Goal: Task Accomplishment & Management: Manage account settings

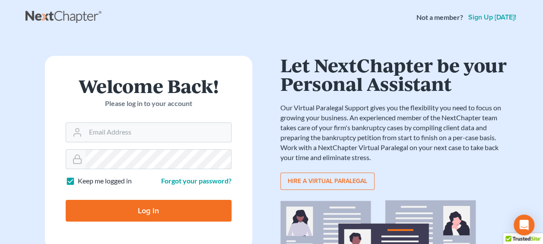
type input "[EMAIL_ADDRESS][DOMAIN_NAME]"
click at [181, 207] on input "Log In" at bounding box center [149, 211] width 166 height 22
type input "Thinking..."
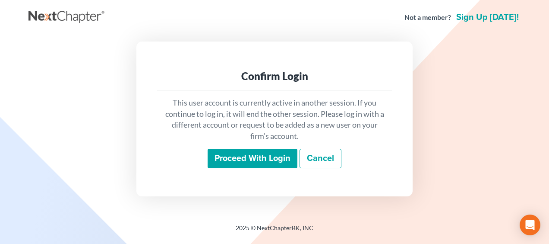
click at [260, 154] on input "Proceed with login" at bounding box center [253, 159] width 90 height 20
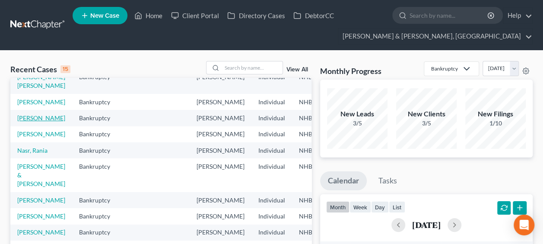
scroll to position [29, 0]
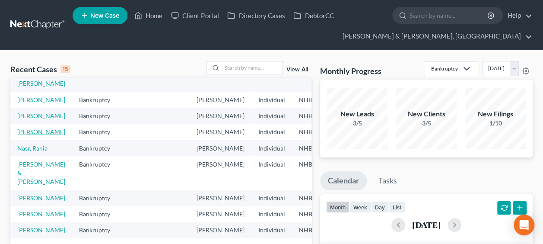
click at [28, 135] on link "[PERSON_NAME]" at bounding box center [41, 131] width 48 height 7
select select "6"
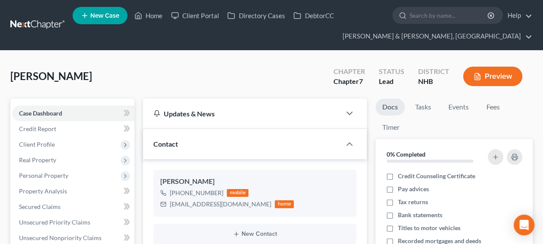
scroll to position [215, 0]
click at [496, 105] on link "Fees" at bounding box center [493, 106] width 28 height 17
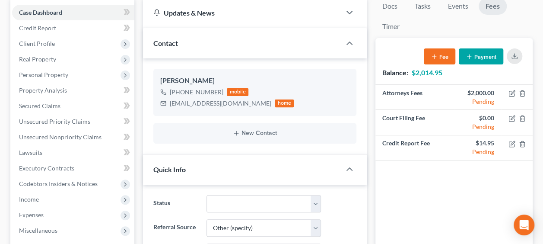
scroll to position [0, 0]
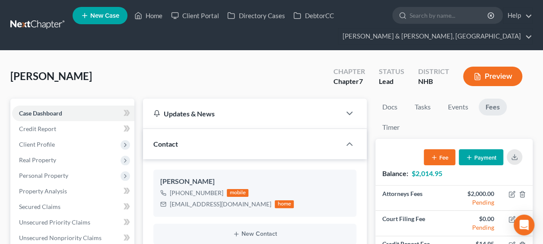
click at [505, 72] on button "Preview" at bounding box center [492, 76] width 59 height 19
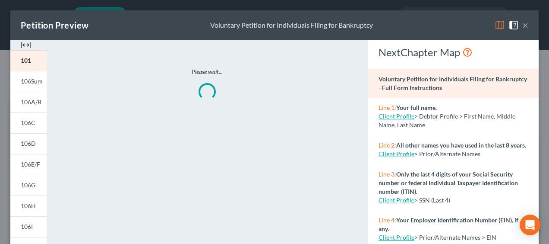
click at [523, 25] on button "×" at bounding box center [526, 25] width 6 height 10
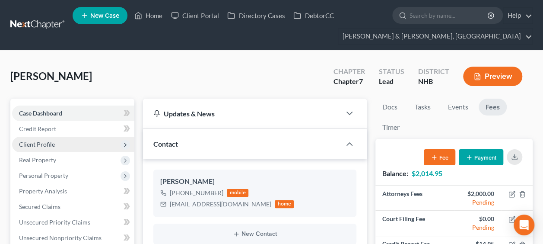
click at [47, 140] on span "Client Profile" at bounding box center [37, 143] width 36 height 7
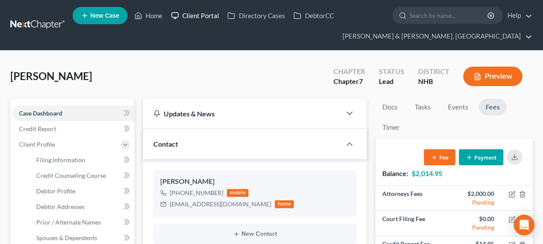
click at [201, 12] on link "Client Portal" at bounding box center [195, 16] width 56 height 16
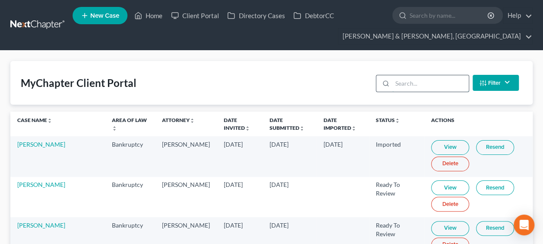
click at [410, 83] on input "search" at bounding box center [430, 83] width 76 height 16
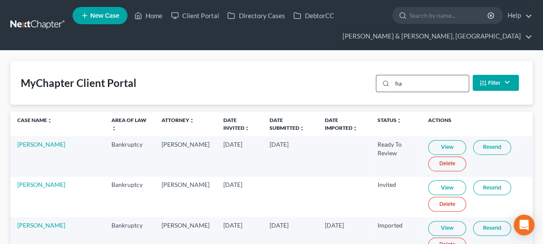
type input "h"
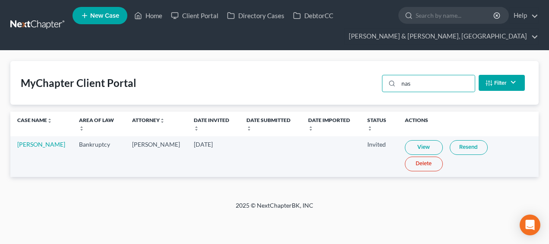
click at [419, 140] on link "View" at bounding box center [424, 147] width 38 height 15
drag, startPoint x: 426, startPoint y: 83, endPoint x: 375, endPoint y: 80, distance: 51.5
click at [380, 80] on div "nas Filter Status Filter... Invited In Progress Ready To Review Reviewed Import…" at bounding box center [454, 82] width 150 height 23
type input "autumn"
click at [422, 143] on link "View" at bounding box center [427, 147] width 38 height 15
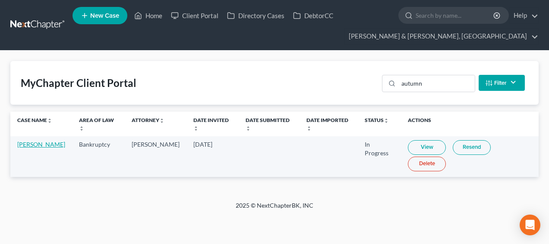
click at [31, 148] on link "[PERSON_NAME]" at bounding box center [41, 143] width 48 height 7
click at [29, 148] on link "[PERSON_NAME]" at bounding box center [41, 143] width 48 height 7
select select "6"
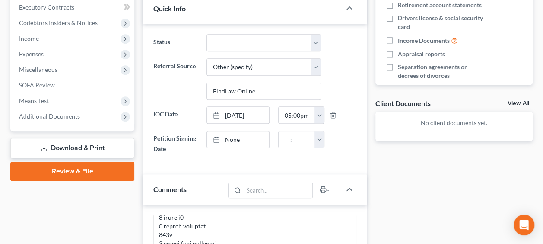
scroll to position [273, 0]
